Goal: Information Seeking & Learning: Learn about a topic

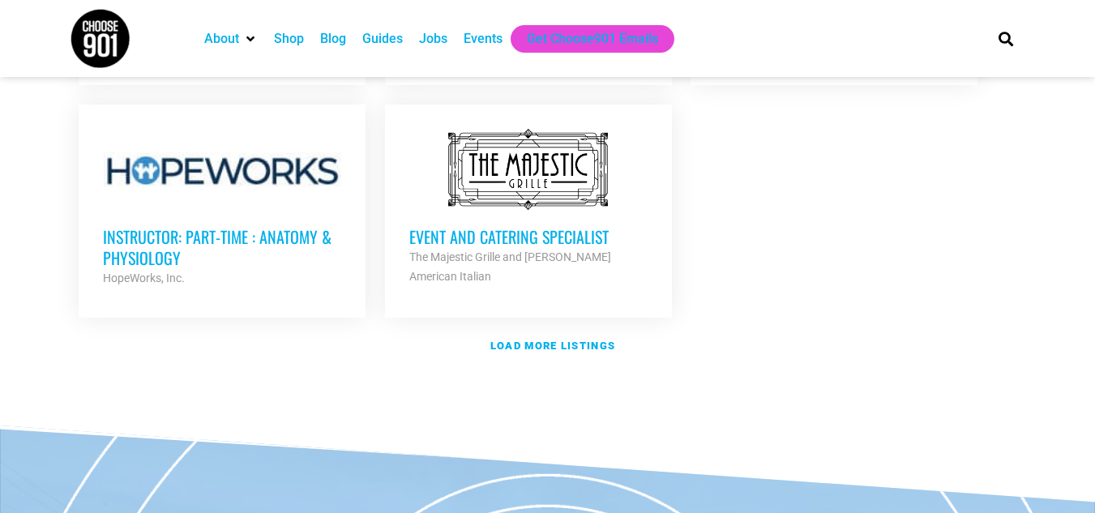
scroll to position [2024, 0]
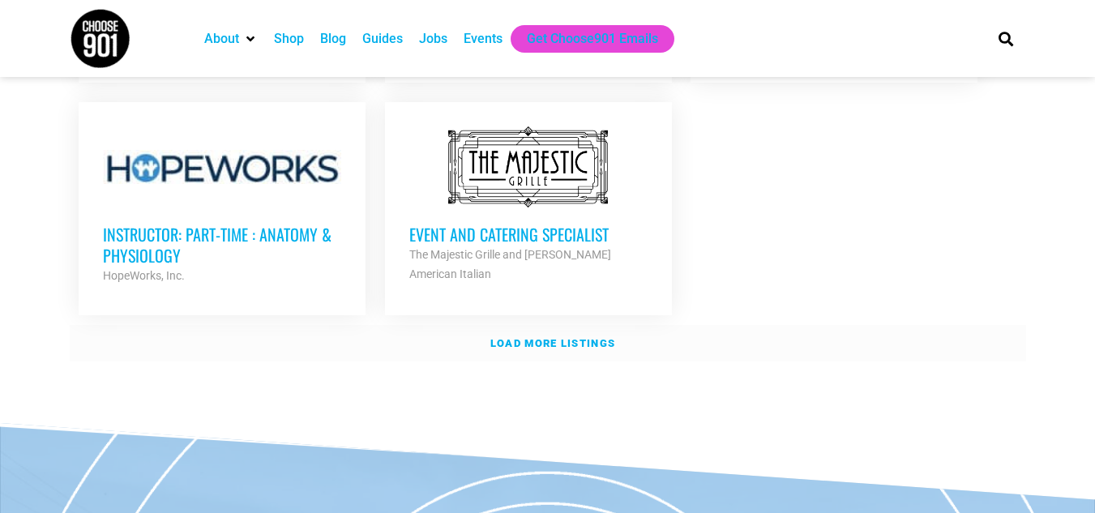
click at [596, 337] on strong "Load more listings" at bounding box center [553, 343] width 125 height 12
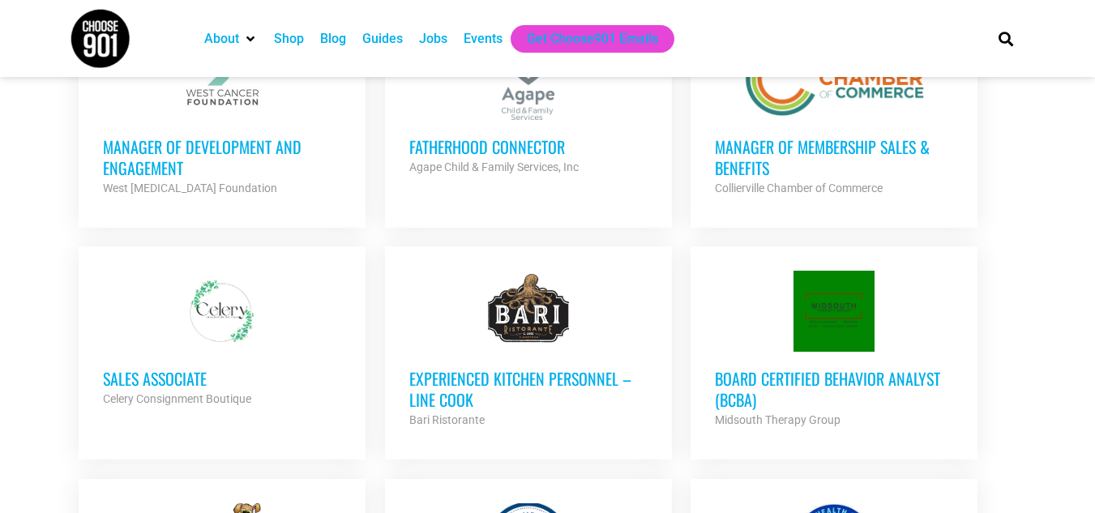
scroll to position [2555, 0]
click at [236, 309] on div at bounding box center [222, 312] width 238 height 81
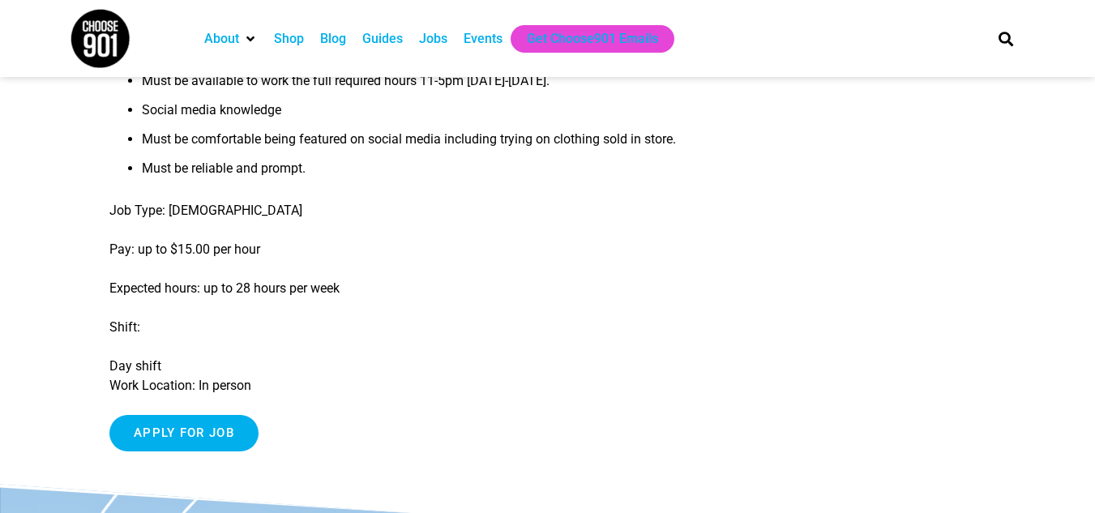
scroll to position [785, 0]
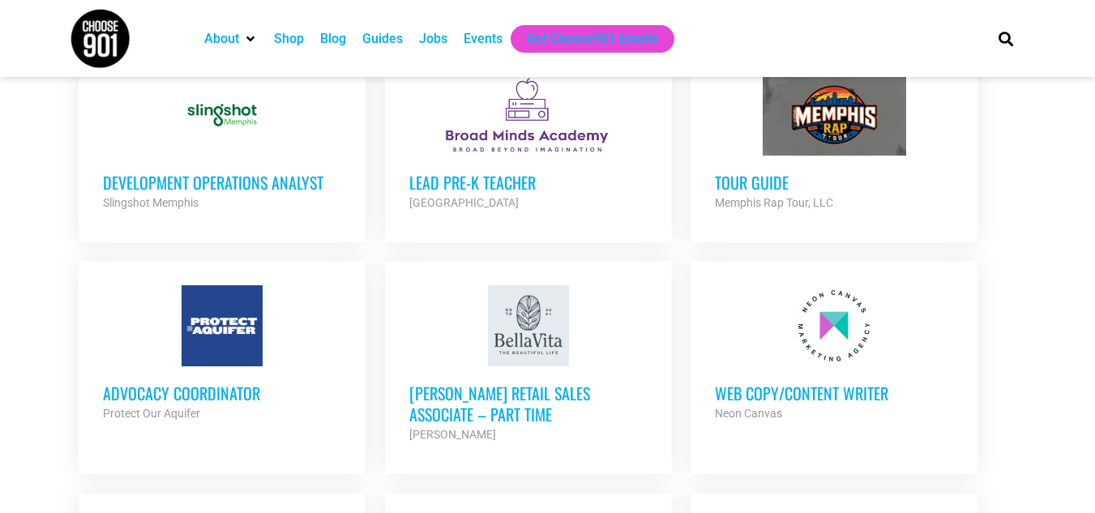
scroll to position [1632, 0]
click at [809, 367] on div "Web Copy/Content Writer Neon Canvas Partner Org" at bounding box center [834, 395] width 238 height 57
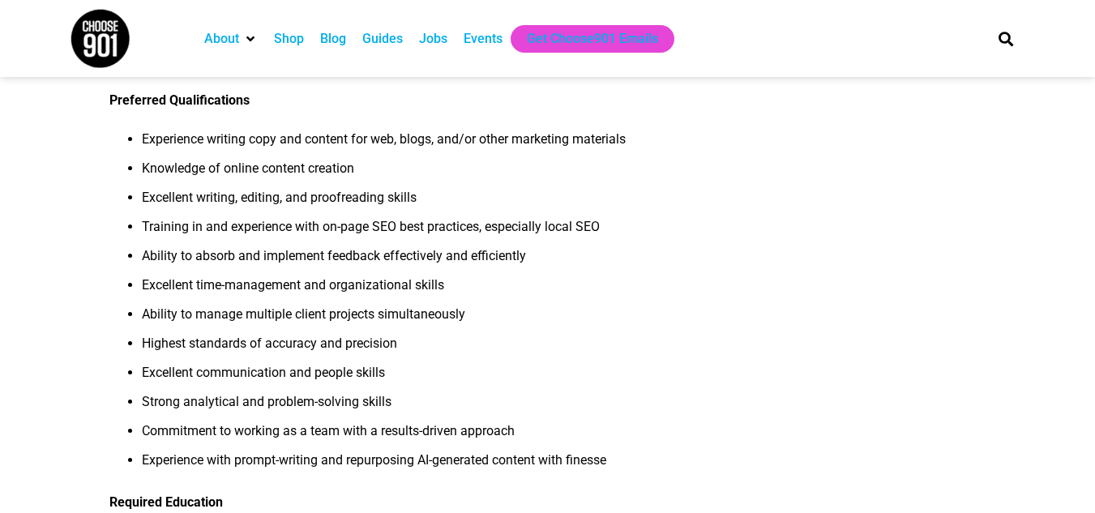
scroll to position [639, 0]
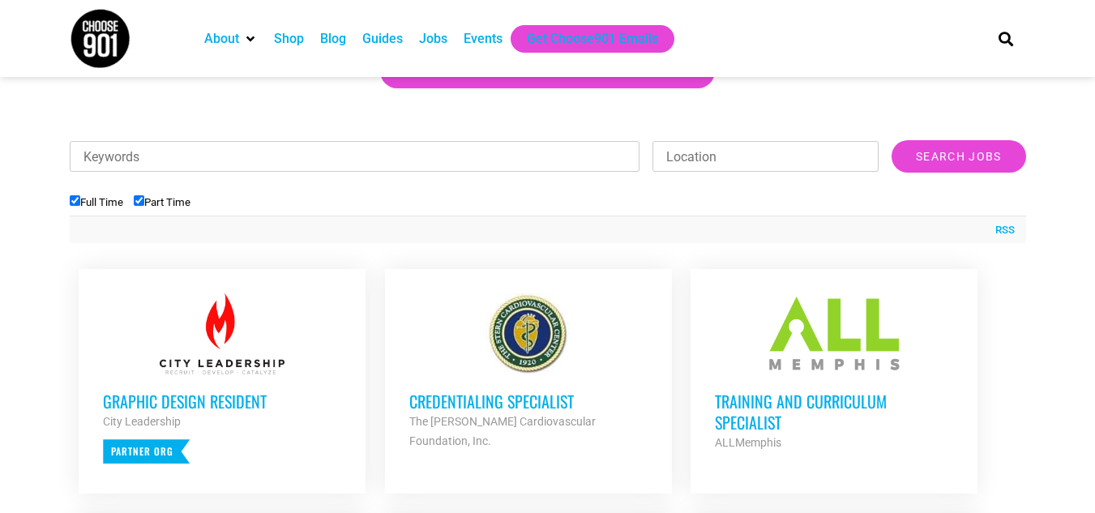
scroll to position [473, 0]
